Goal: Transaction & Acquisition: Book appointment/travel/reservation

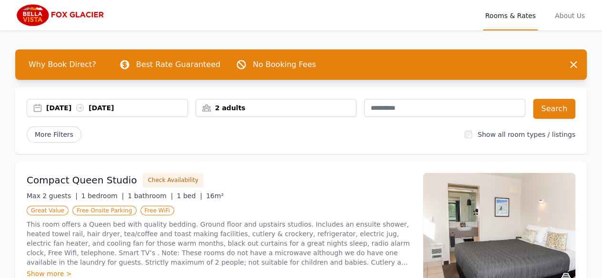
click at [248, 108] on div "2 adults" at bounding box center [276, 108] width 160 height 10
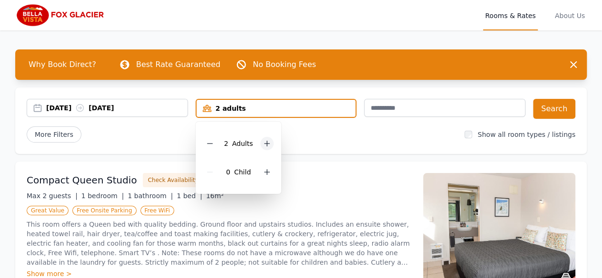
click at [263, 141] on icon at bounding box center [267, 144] width 8 height 8
click at [69, 103] on div "[DATE] [DATE]" at bounding box center [116, 108] width 141 height 10
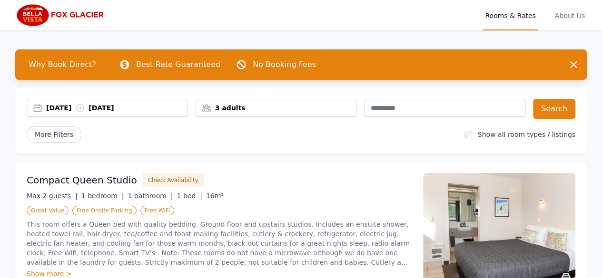
click at [69, 103] on div "[DATE] [DATE]" at bounding box center [116, 108] width 141 height 10
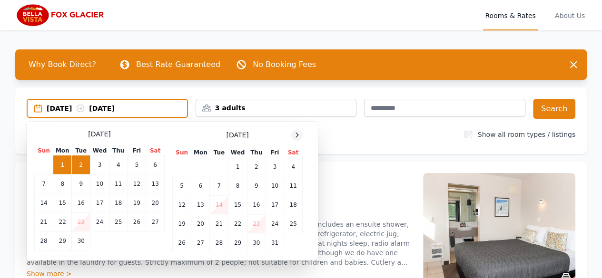
click at [293, 134] on icon at bounding box center [297, 135] width 8 height 8
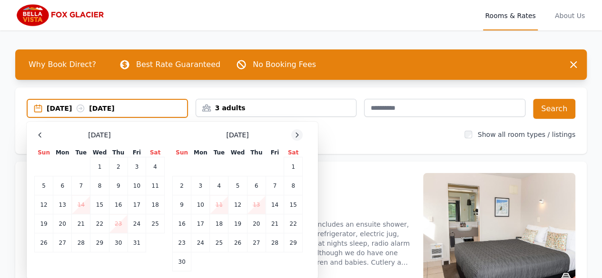
click at [293, 134] on icon at bounding box center [297, 135] width 8 height 8
click at [218, 246] on td "30" at bounding box center [219, 242] width 19 height 19
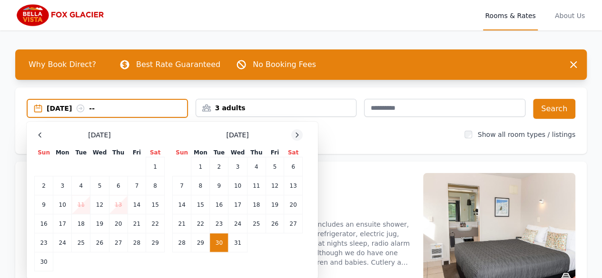
click at [296, 138] on icon at bounding box center [297, 135] width 8 height 8
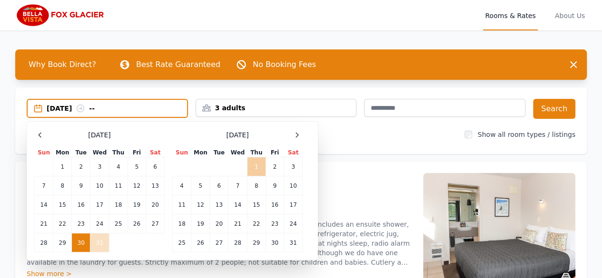
click at [255, 165] on td "1" at bounding box center [256, 166] width 19 height 19
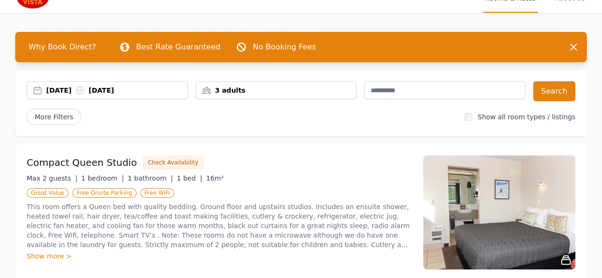
scroll to position [18, 0]
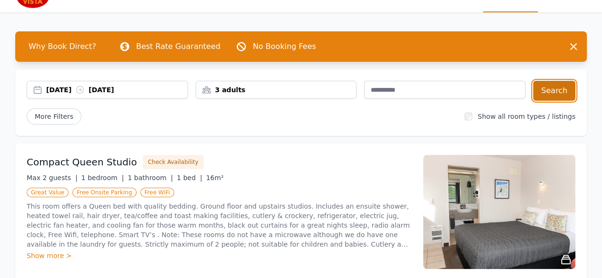
click at [548, 92] on button "Search" at bounding box center [554, 91] width 42 height 20
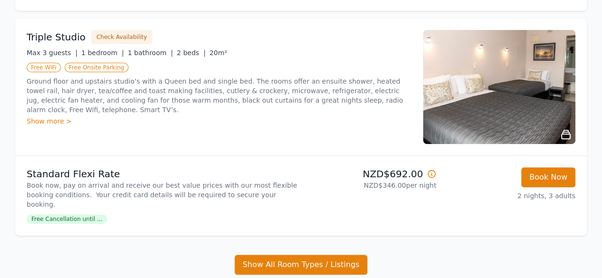
scroll to position [143, 0]
